Goal: Obtain resource: Download file/media

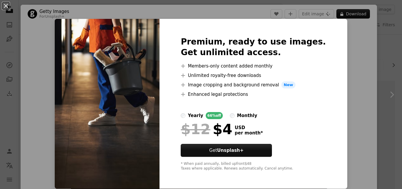
scroll to position [12, 0]
click at [334, 58] on div "An X shape Premium, ready to use images. Get unlimited access. A plus sign Memb…" at bounding box center [201, 94] width 402 height 189
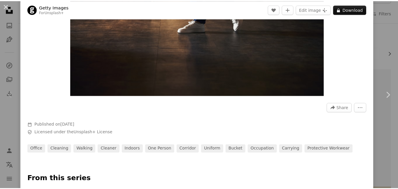
scroll to position [102, 0]
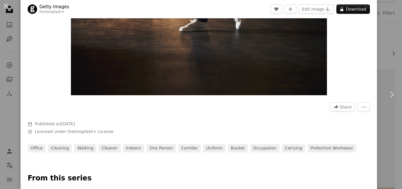
click at [383, 44] on div "An X shape Chevron left Chevron right Getty Images For Unsplash+ A heart A plus…" at bounding box center [201, 94] width 402 height 189
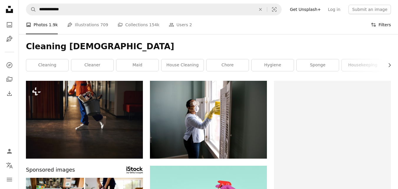
click at [383, 23] on button "Filters Filters" at bounding box center [380, 24] width 20 height 19
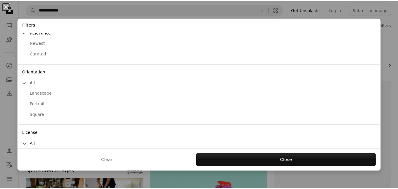
scroll to position [45, 0]
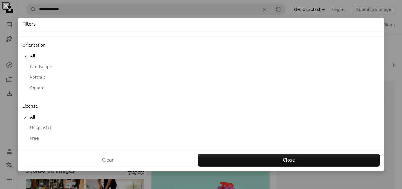
click at [30, 139] on div "Free" at bounding box center [200, 138] width 357 height 6
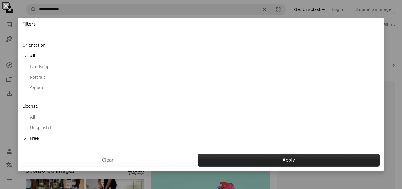
click at [286, 164] on button "Apply" at bounding box center [289, 159] width 182 height 13
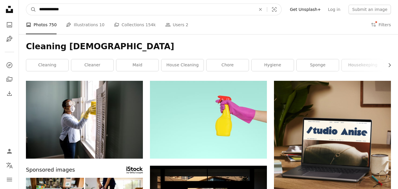
click at [75, 6] on input "**********" at bounding box center [144, 9] width 217 height 11
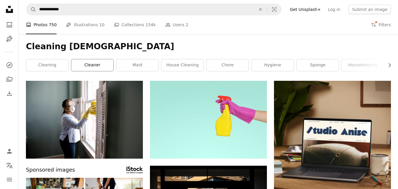
click at [87, 66] on link "cleaner" at bounding box center [92, 65] width 42 height 12
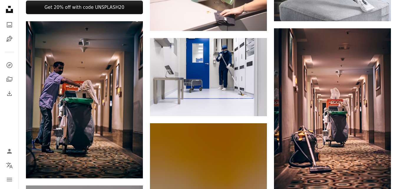
scroll to position [297, 0]
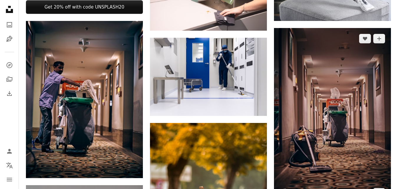
click at [331, 130] on img at bounding box center [332, 115] width 117 height 175
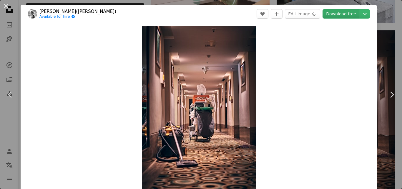
click at [336, 14] on link "Download free" at bounding box center [341, 13] width 37 height 9
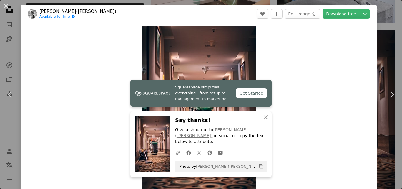
click at [378, 59] on div "An X shape Chevron left Chevron right [PERSON_NAME]([PERSON_NAME]) Available fo…" at bounding box center [201, 94] width 402 height 189
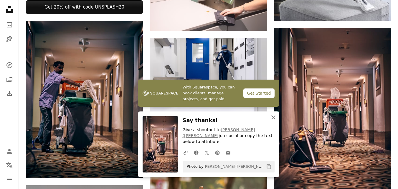
click at [272, 121] on icon "An X shape" at bounding box center [273, 117] width 7 height 7
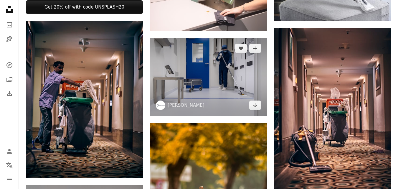
click at [241, 72] on img at bounding box center [208, 77] width 117 height 78
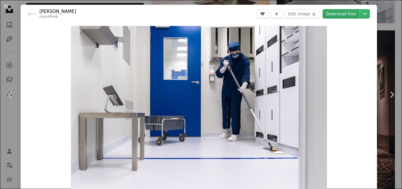
click at [342, 13] on link "Download free" at bounding box center [341, 13] width 37 height 9
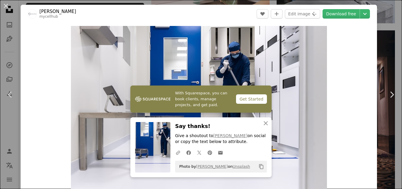
click at [389, 59] on div "An X shape Chevron left Chevron right Toon Lambrechts mycellhub A heart A plus …" at bounding box center [201, 94] width 402 height 189
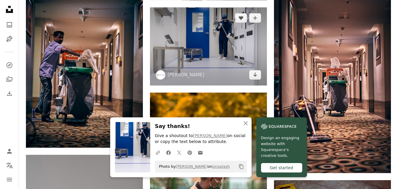
scroll to position [426, 0]
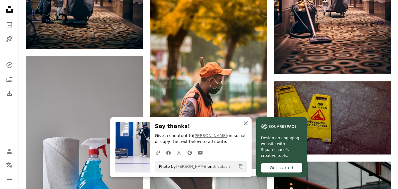
click at [244, 122] on icon "button" at bounding box center [245, 123] width 4 height 4
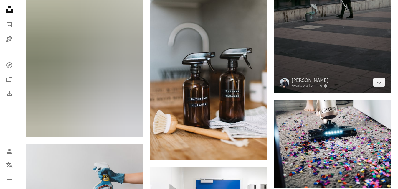
scroll to position [706, 0]
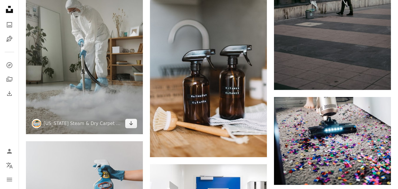
click at [98, 57] on img at bounding box center [84, 46] width 117 height 175
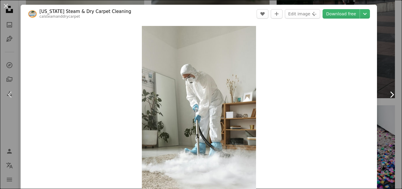
click at [383, 69] on link "Chevron right" at bounding box center [391, 94] width 21 height 56
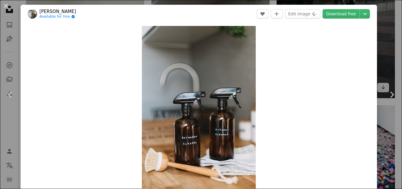
click at [383, 52] on div "An X shape Chevron left Chevron right [PERSON_NAME] Available for hire A checkm…" at bounding box center [201, 94] width 402 height 189
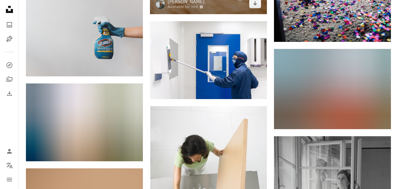
scroll to position [851, 0]
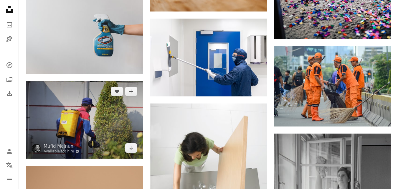
click at [94, 122] on img at bounding box center [84, 120] width 117 height 78
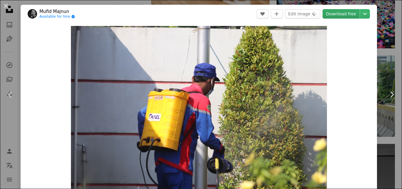
click at [337, 11] on link "Download free" at bounding box center [341, 13] width 37 height 9
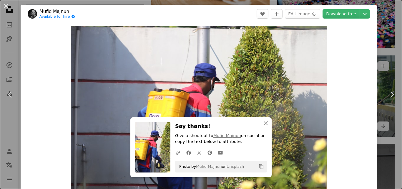
drag, startPoint x: 380, startPoint y: 56, endPoint x: 377, endPoint y: 60, distance: 4.6
click at [380, 56] on div "An X shape Chevron left Chevron right Mufid Majnun Available for hire A checkma…" at bounding box center [201, 94] width 402 height 189
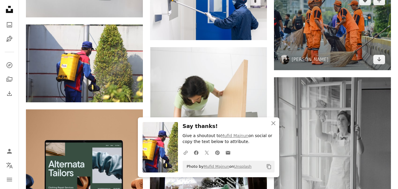
scroll to position [914, 0]
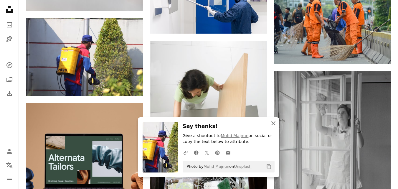
click at [274, 123] on icon "button" at bounding box center [273, 123] width 4 height 4
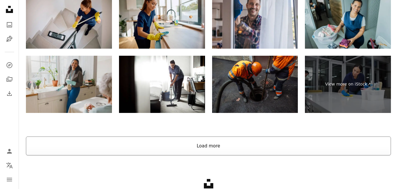
click at [251, 149] on button "Load more" at bounding box center [208, 145] width 365 height 19
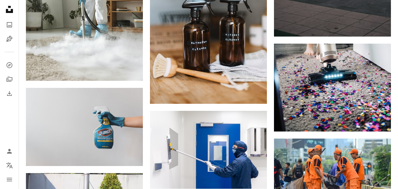
scroll to position [776, 0]
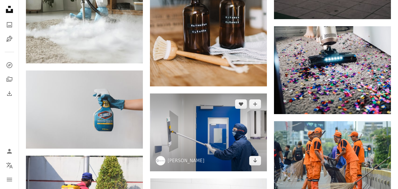
click at [225, 131] on img at bounding box center [208, 132] width 117 height 78
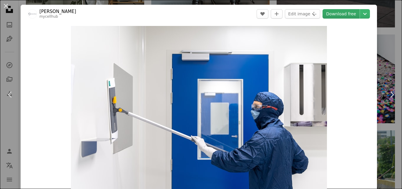
click at [339, 14] on link "Download free" at bounding box center [341, 13] width 37 height 9
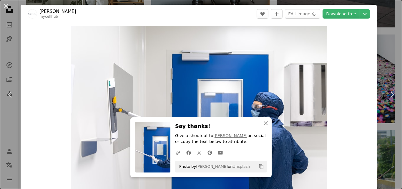
drag, startPoint x: 386, startPoint y: 39, endPoint x: 252, endPoint y: 70, distance: 138.0
click at [386, 39] on div "An X shape Chevron left Chevron right Toon Lambrechts mycellhub A heart A plus …" at bounding box center [201, 94] width 402 height 189
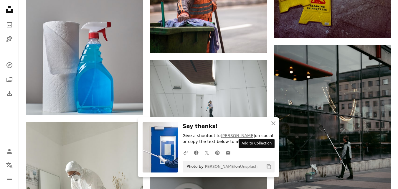
scroll to position [545, 0]
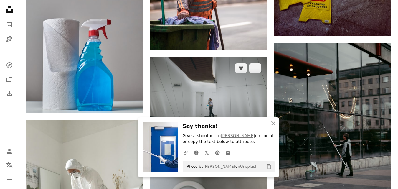
click at [223, 91] on img at bounding box center [208, 96] width 117 height 78
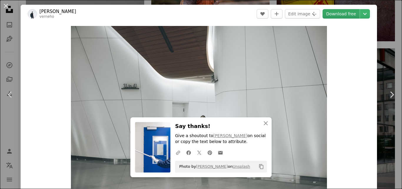
click at [337, 12] on link "Download free" at bounding box center [341, 13] width 37 height 9
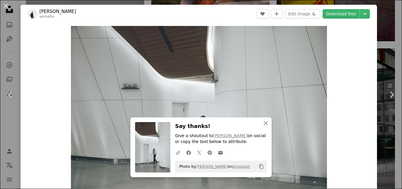
click at [383, 59] on div "An X shape Chevron left Chevron right [PERSON_NAME] A heart A plus sign Edit im…" at bounding box center [201, 94] width 402 height 189
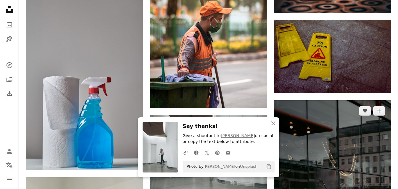
scroll to position [458, 0]
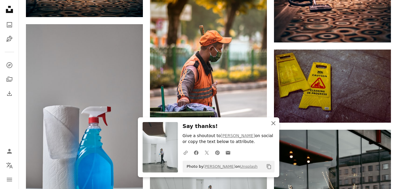
click at [274, 121] on icon "An X shape" at bounding box center [273, 122] width 7 height 7
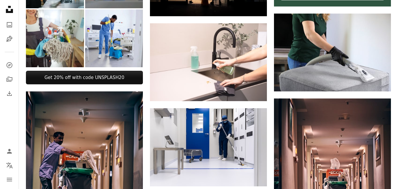
scroll to position [226, 0]
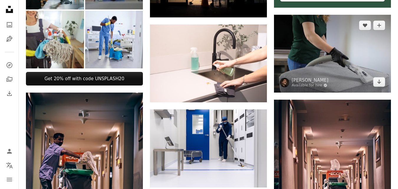
click at [317, 66] on img at bounding box center [332, 54] width 117 height 78
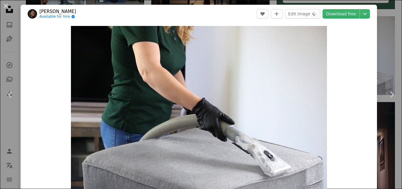
click at [389, 47] on div "An X shape Chevron left Chevron right [PERSON_NAME] Available for hire A checkm…" at bounding box center [201, 94] width 402 height 189
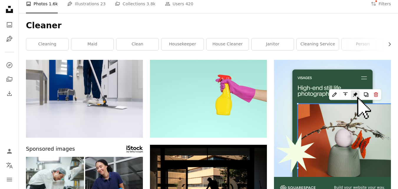
scroll to position [3, 0]
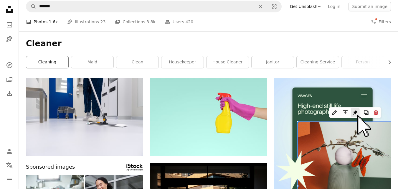
click at [51, 63] on link "cleaning" at bounding box center [47, 62] width 42 height 12
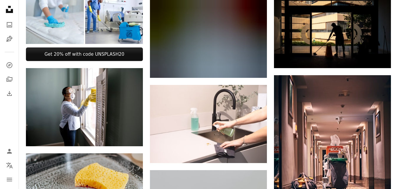
scroll to position [251, 0]
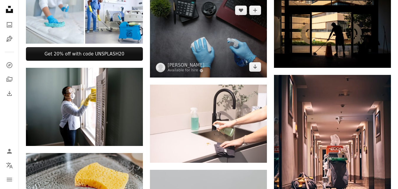
click at [224, 40] on img at bounding box center [208, 39] width 117 height 78
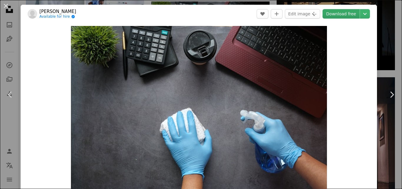
click at [339, 14] on link "Download free" at bounding box center [341, 13] width 37 height 9
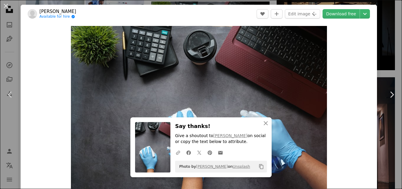
click at [376, 78] on div "An X shape Chevron left Chevron right [PERSON_NAME] Available for hire A checkm…" at bounding box center [201, 94] width 402 height 189
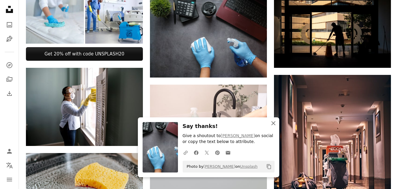
click at [273, 124] on icon "An X shape" at bounding box center [273, 122] width 7 height 7
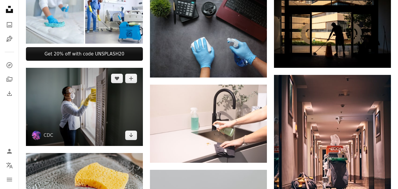
click at [122, 104] on img at bounding box center [84, 107] width 117 height 78
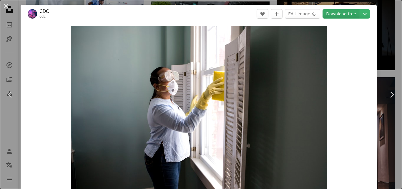
click at [338, 13] on link "Download free" at bounding box center [341, 13] width 37 height 9
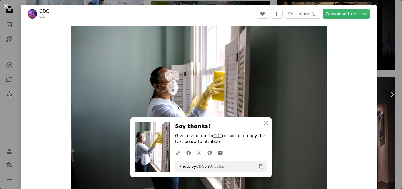
click at [384, 61] on div "An X shape Chevron left Chevron right CDC cdc A heart A plus sign Edit image Pl…" at bounding box center [201, 94] width 402 height 189
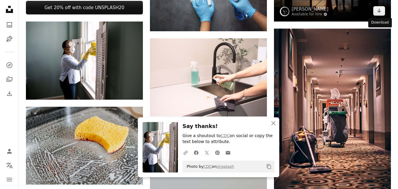
scroll to position [361, 0]
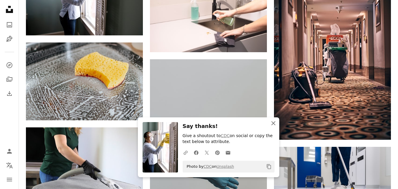
click at [274, 125] on icon "An X shape" at bounding box center [273, 122] width 7 height 7
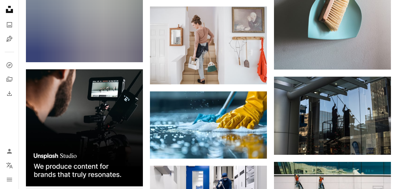
scroll to position [977, 0]
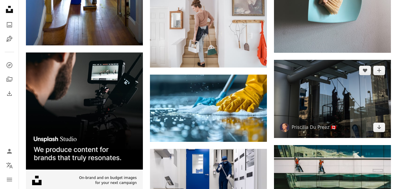
click at [320, 98] on img at bounding box center [332, 99] width 117 height 78
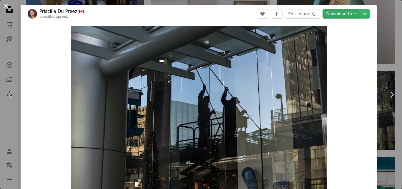
click at [337, 13] on link "Download free" at bounding box center [341, 13] width 37 height 9
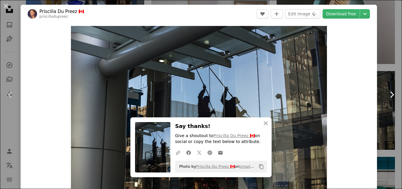
click at [387, 69] on link "Chevron right" at bounding box center [391, 94] width 21 height 56
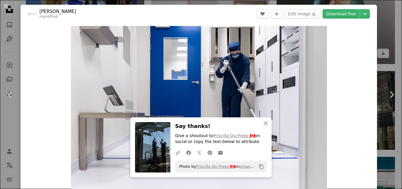
drag, startPoint x: 380, startPoint y: 41, endPoint x: 379, endPoint y: 46, distance: 6.0
click at [380, 41] on div "An X shape Chevron left Chevron right Toon Lambrechts mycellhub A heart A plus …" at bounding box center [201, 94] width 402 height 189
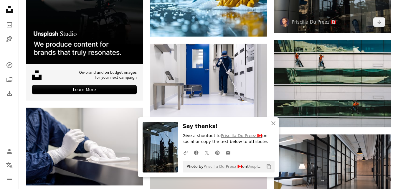
scroll to position [1122, 0]
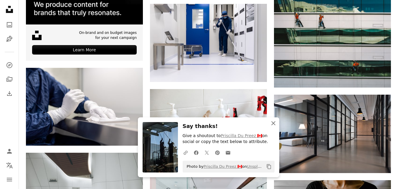
click at [274, 125] on icon "An X shape" at bounding box center [273, 122] width 7 height 7
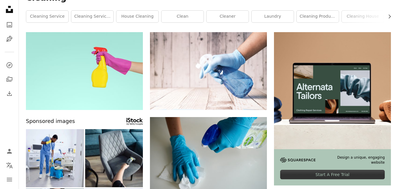
scroll to position [0, 0]
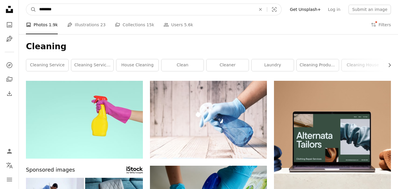
click at [114, 8] on input "********" at bounding box center [144, 9] width 217 height 11
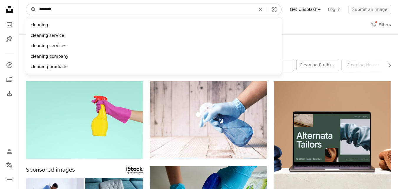
type input "********"
click at [26, 4] on button "A magnifying glass" at bounding box center [31, 9] width 10 height 11
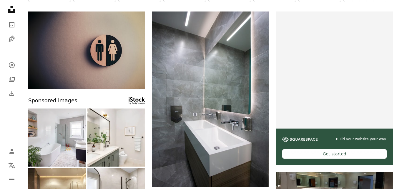
scroll to position [71, 0]
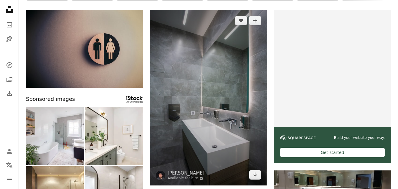
click at [215, 97] on img at bounding box center [208, 97] width 117 height 175
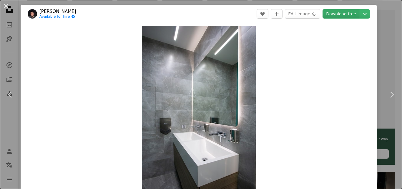
click at [337, 14] on link "Download free" at bounding box center [341, 13] width 37 height 9
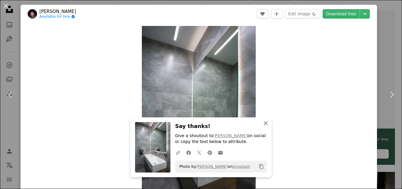
click at [264, 124] on icon "button" at bounding box center [266, 123] width 4 height 4
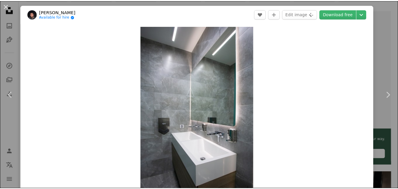
scroll to position [165, 0]
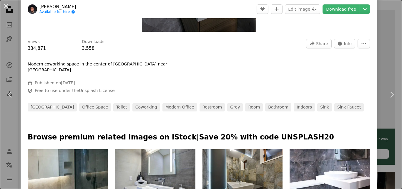
click at [387, 59] on div "An X shape Chevron left Chevron right [PERSON_NAME] Available for hire A checkm…" at bounding box center [201, 94] width 402 height 189
click at [387, 59] on video at bounding box center [336, 69] width 118 height 118
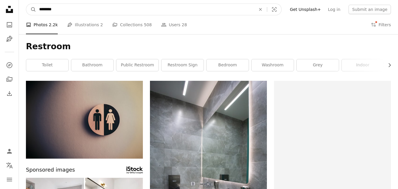
click at [109, 6] on input "********" at bounding box center [144, 9] width 217 height 11
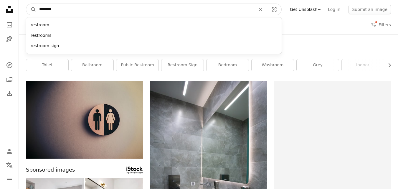
click at [109, 6] on input "********" at bounding box center [144, 9] width 217 height 11
type input "*"
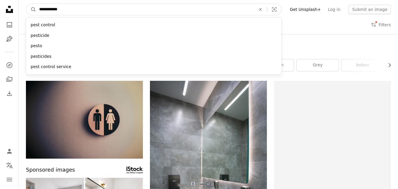
type input "**********"
click at [26, 4] on button "A magnifying glass" at bounding box center [31, 9] width 10 height 11
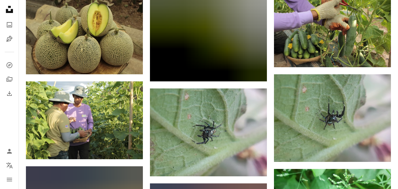
scroll to position [2164, 0]
